Goal: Check status: Check status

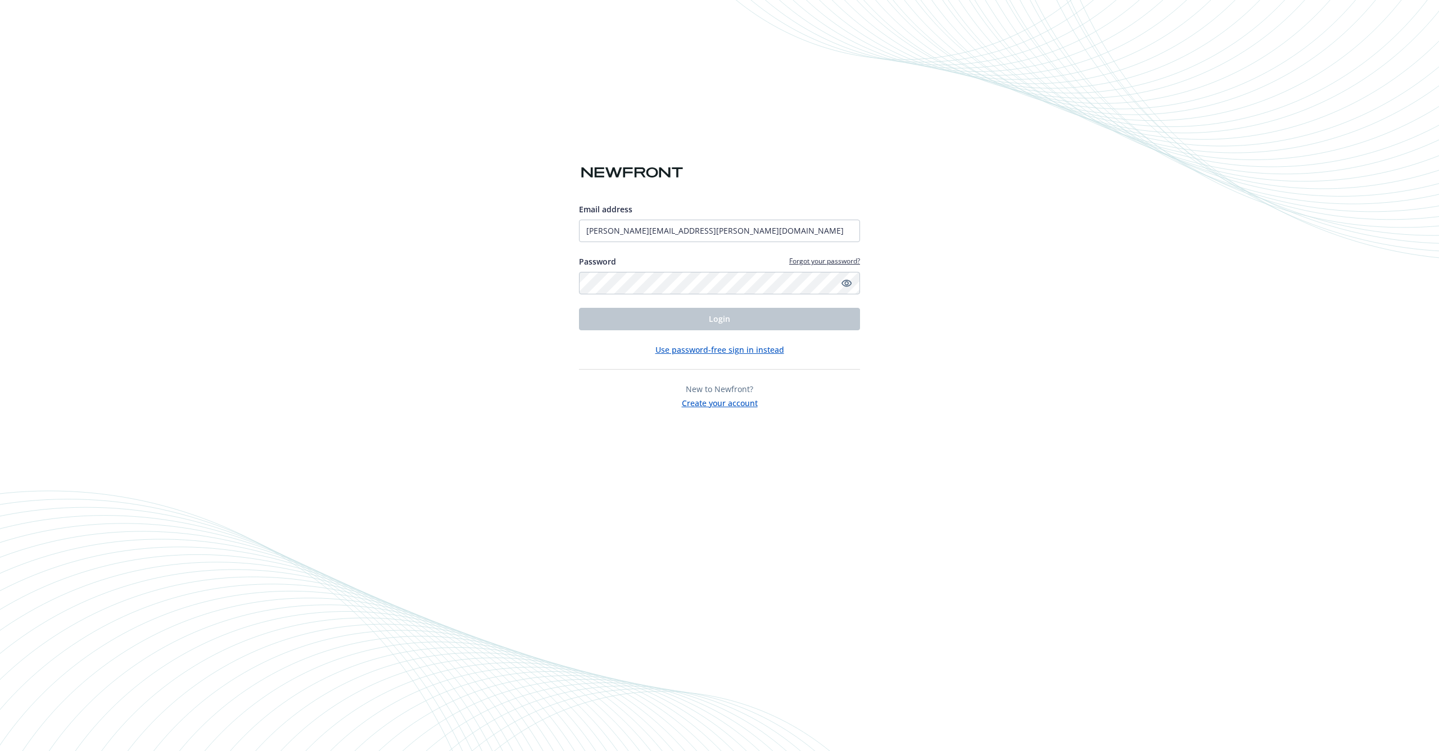
type input "[PERSON_NAME][EMAIL_ADDRESS][PERSON_NAME][DOMAIN_NAME]"
click at [677, 316] on button "Login" at bounding box center [719, 319] width 281 height 22
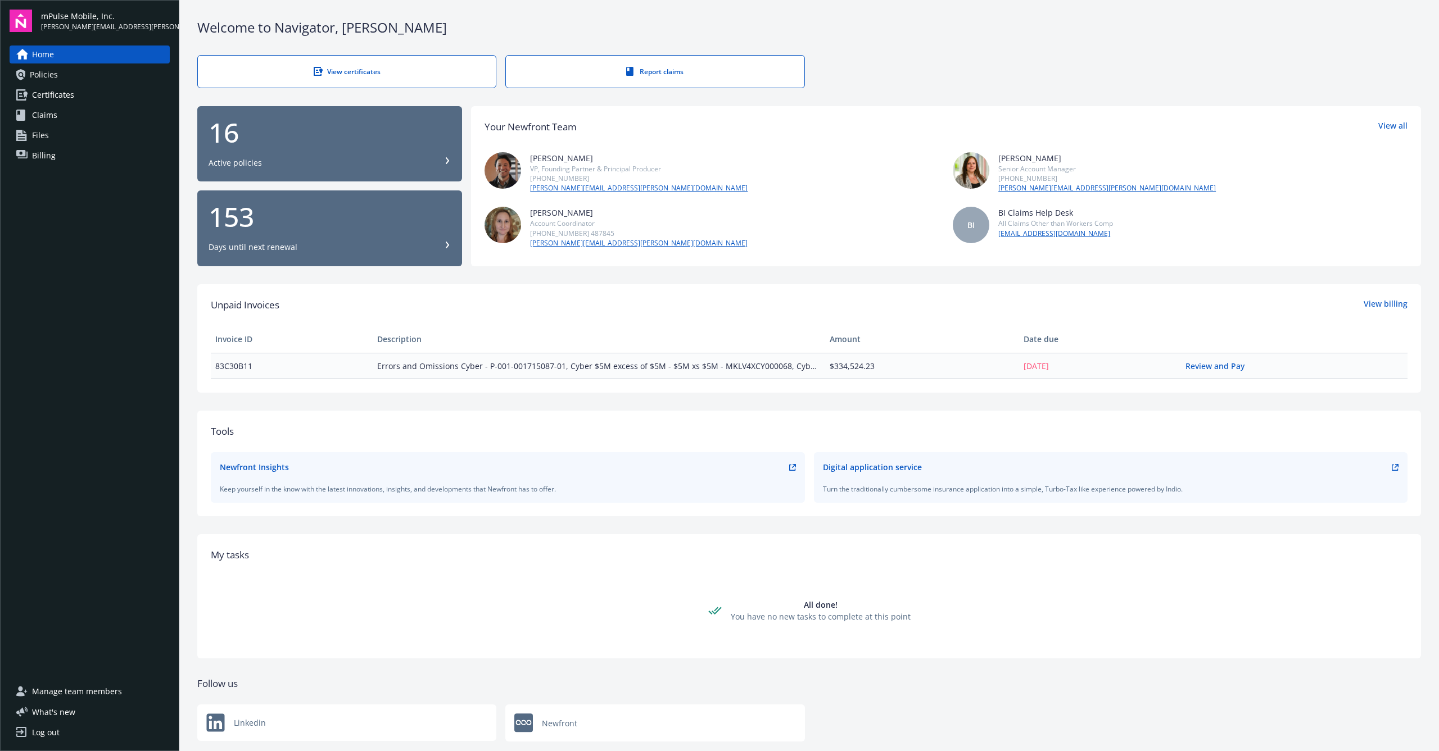
click at [67, 120] on link "Claims" at bounding box center [90, 115] width 160 height 18
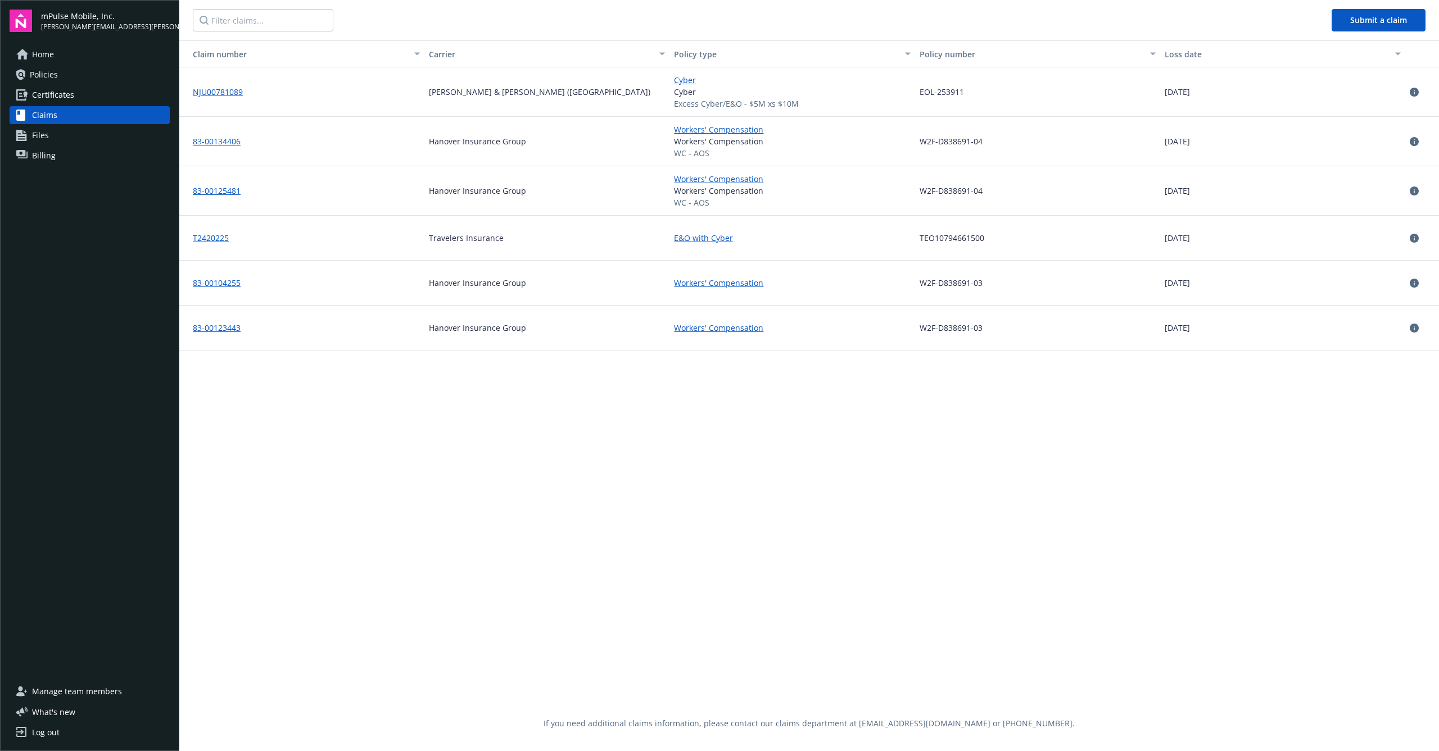
click at [216, 237] on link "T2420225" at bounding box center [211, 238] width 36 height 11
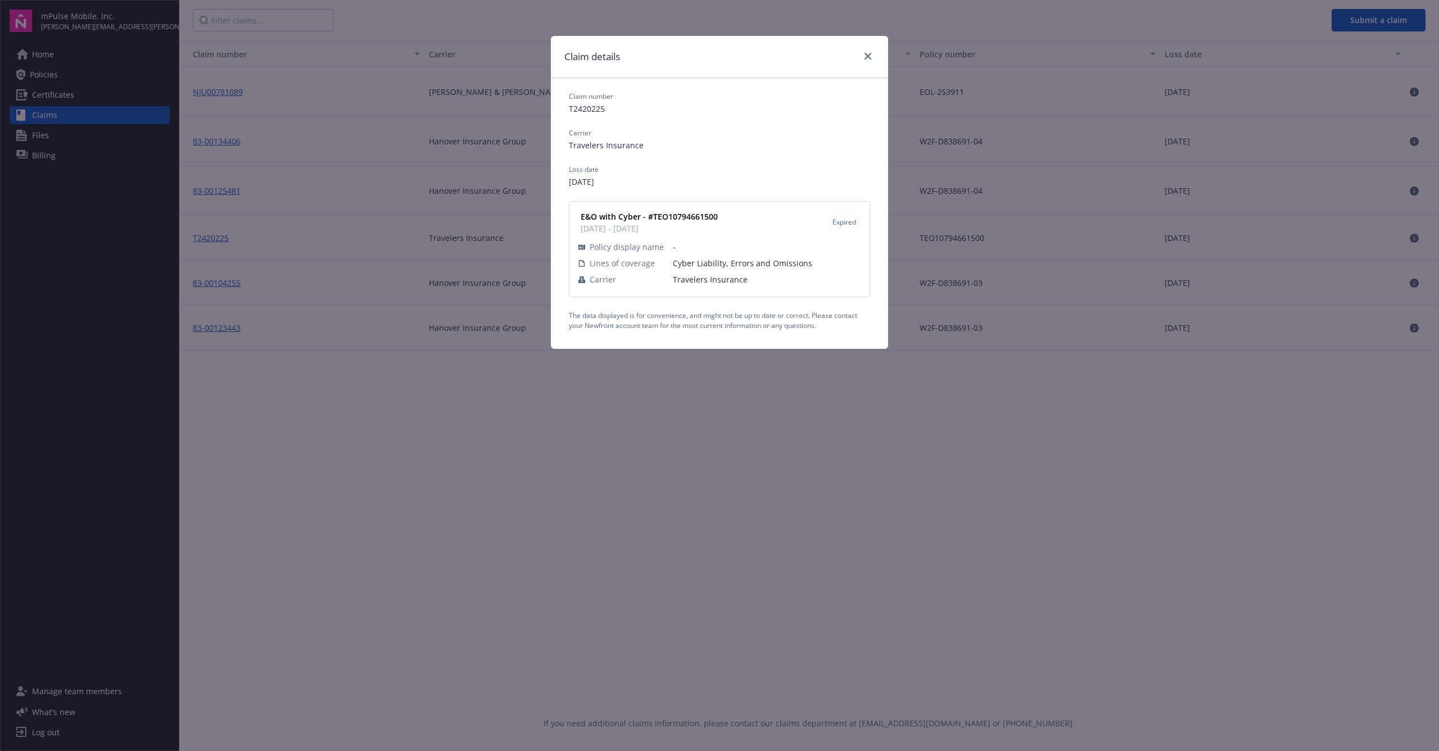
click at [901, 405] on div "Claim details Claim number T2420225 Carrier Travelers Insurance Loss date [DATE…" at bounding box center [719, 375] width 1439 height 751
click at [972, 397] on div "Claim details Claim number T2420225 Carrier Travelers Insurance Loss date [DATE…" at bounding box center [719, 375] width 1439 height 751
click at [875, 56] on div "Claim details" at bounding box center [719, 57] width 337 height 42
click at [871, 56] on link "close" at bounding box center [867, 55] width 13 height 13
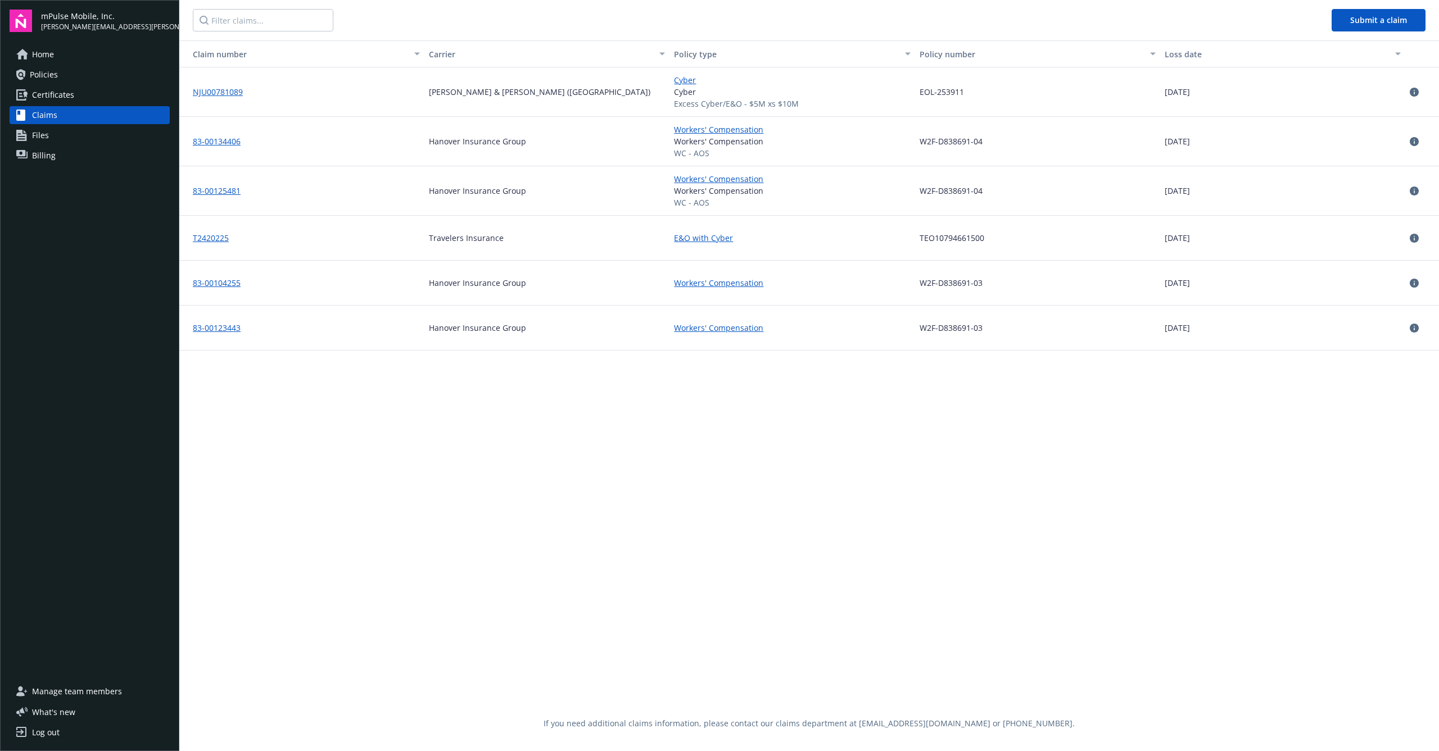
click at [225, 239] on link "T2420225" at bounding box center [211, 238] width 36 height 11
